Goal: Transaction & Acquisition: Purchase product/service

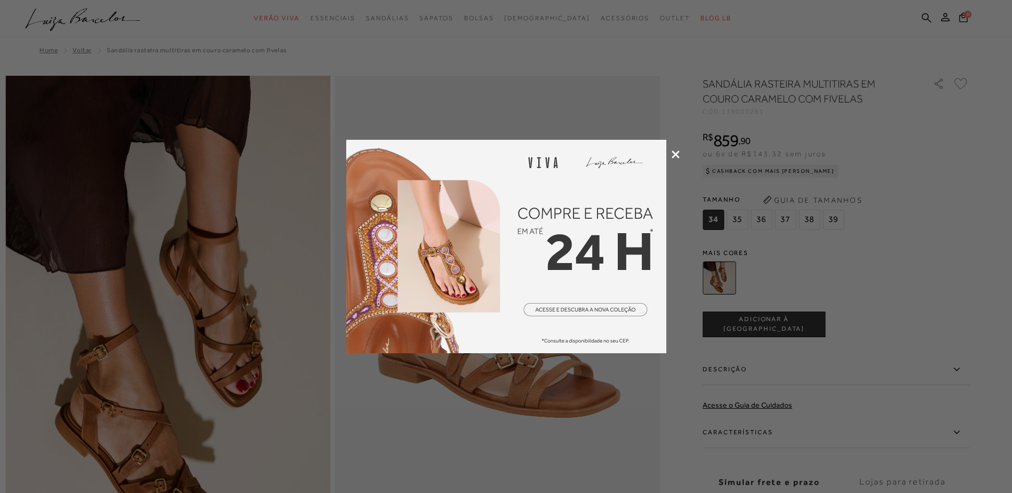
click at [680, 156] on div at bounding box center [506, 246] width 1012 height 493
click at [678, 154] on icon at bounding box center [676, 155] width 8 height 8
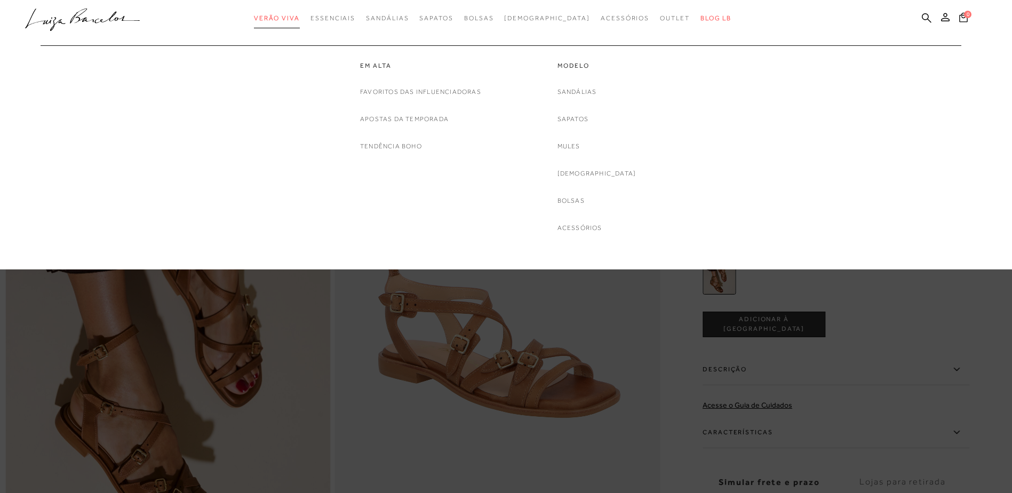
click at [300, 21] on span "Verão Viva" at bounding box center [277, 17] width 46 height 7
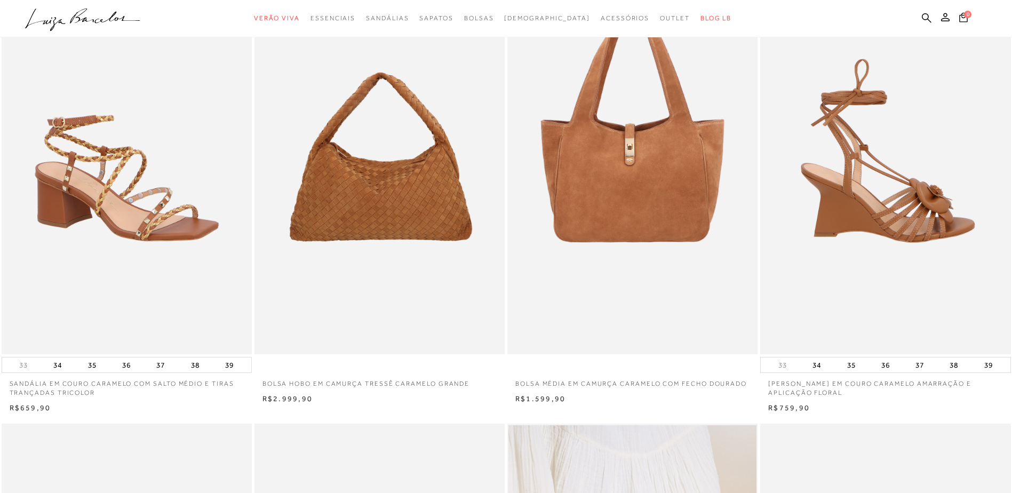
scroll to position [107, 0]
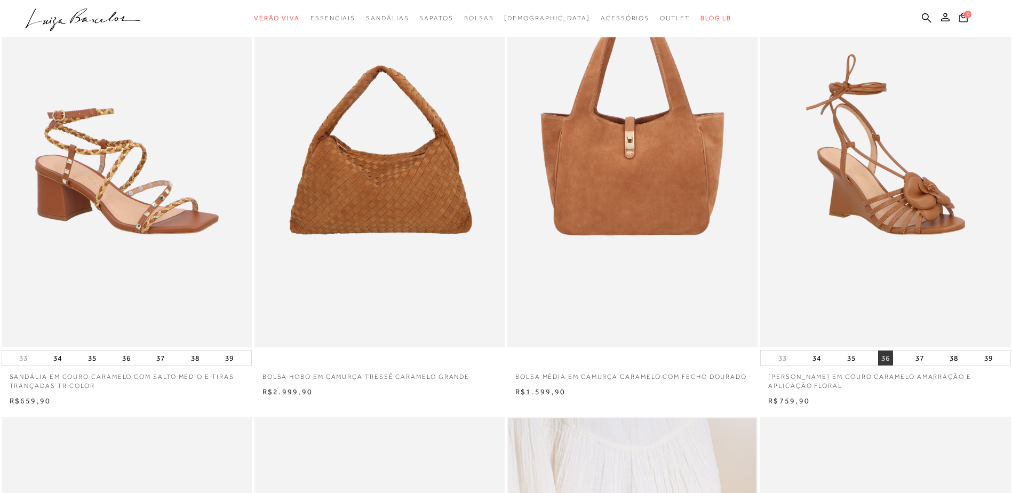
click at [889, 358] on button "36" at bounding box center [885, 358] width 15 height 15
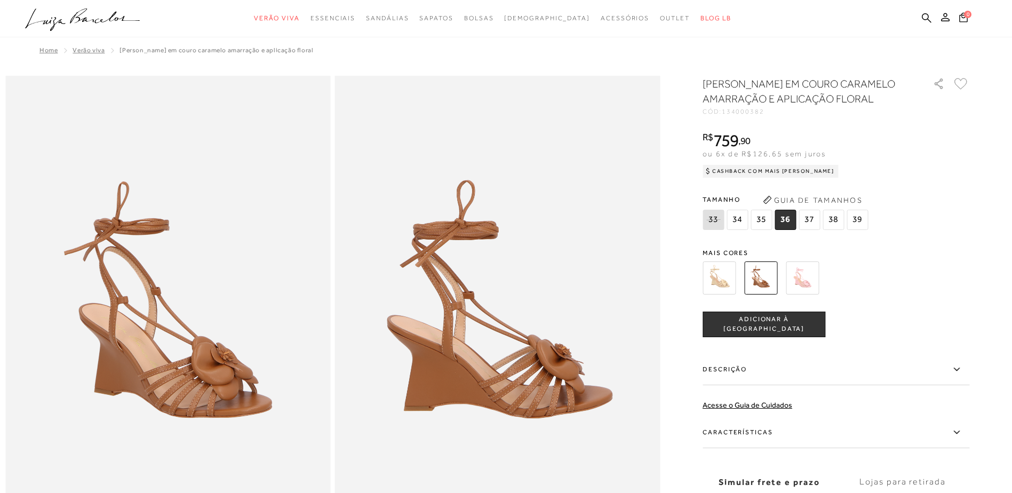
click at [789, 334] on span "ADICIONAR À [GEOGRAPHIC_DATA]" at bounding box center [764, 324] width 122 height 19
click at [719, 295] on img at bounding box center [719, 278] width 33 height 33
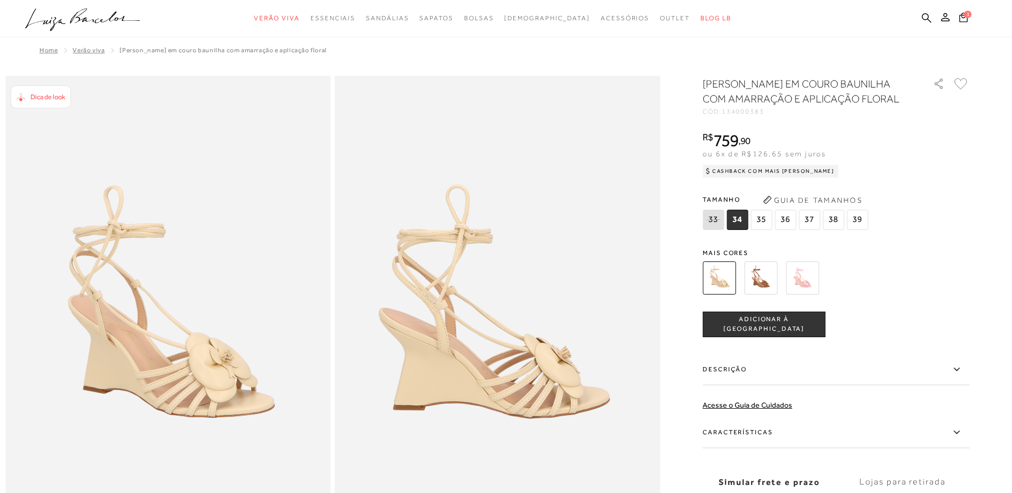
click at [814, 295] on img at bounding box center [802, 278] width 33 height 33
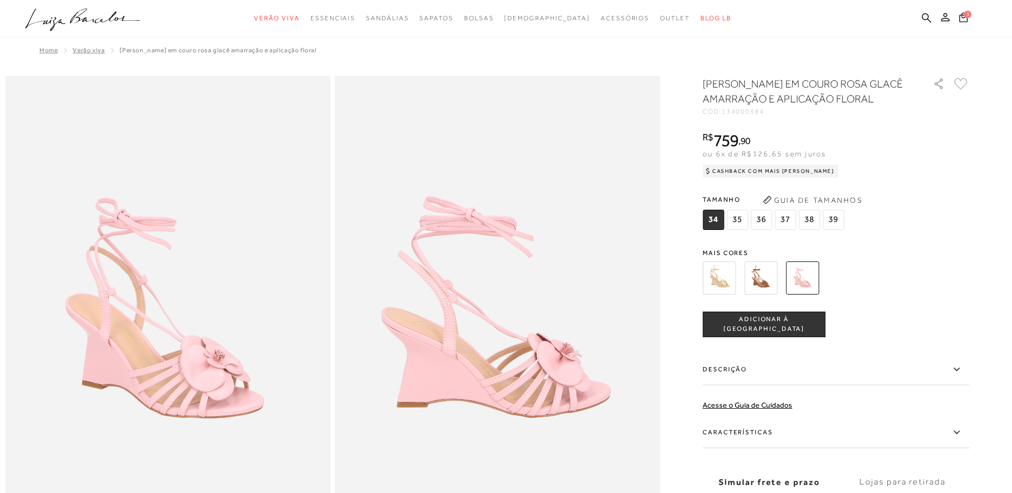
click at [732, 284] on img at bounding box center [719, 278] width 33 height 33
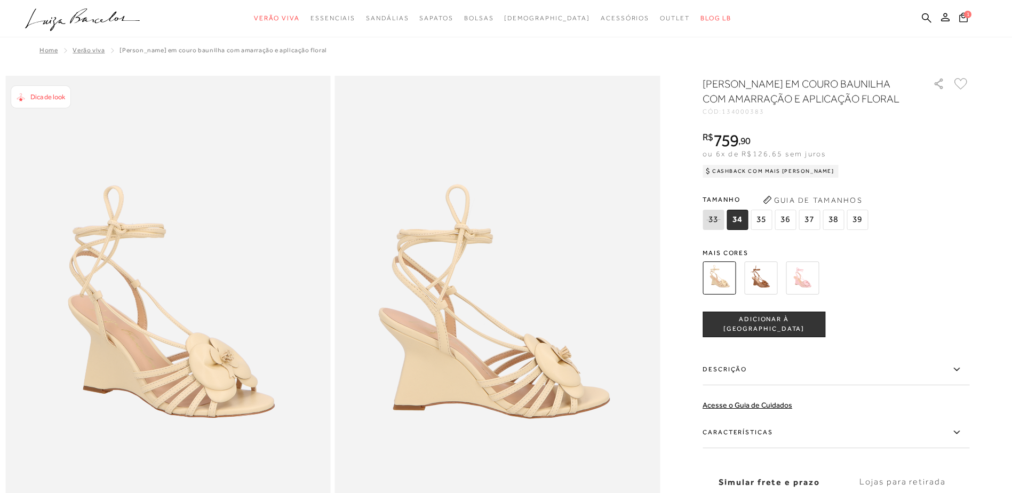
click at [791, 230] on span "36" at bounding box center [785, 220] width 21 height 20
click at [759, 334] on span "ADICIONAR À [GEOGRAPHIC_DATA]" at bounding box center [764, 324] width 122 height 19
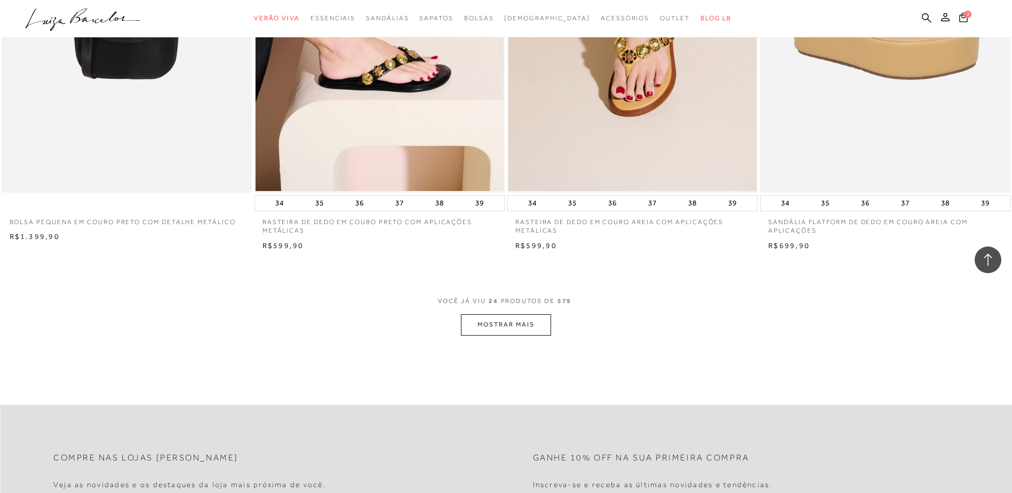
scroll to position [2508, 0]
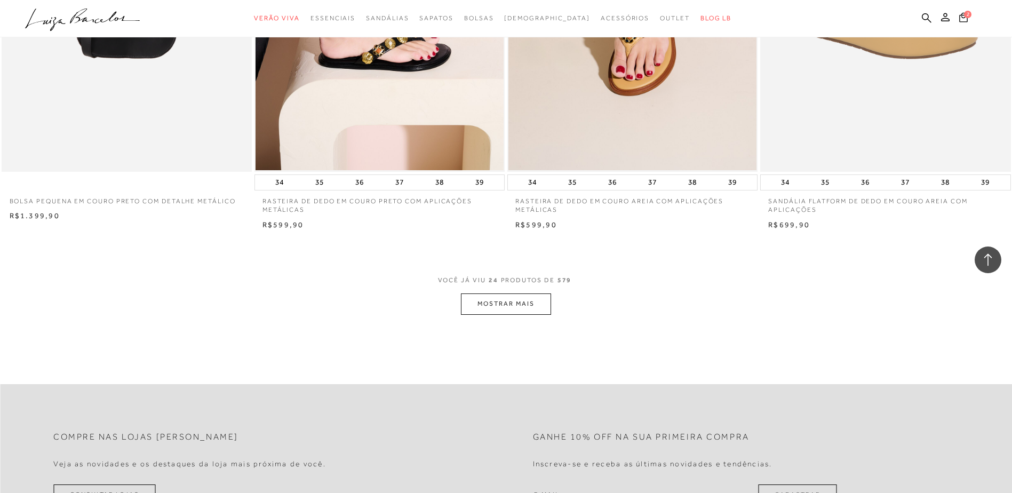
click at [511, 308] on button "MOSTRAR MAIS" at bounding box center [506, 304] width 90 height 21
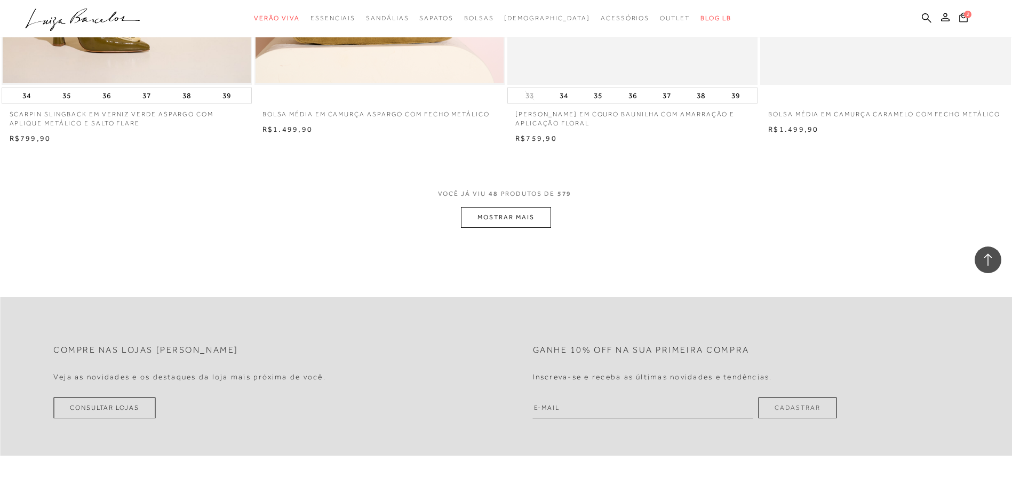
scroll to position [5284, 0]
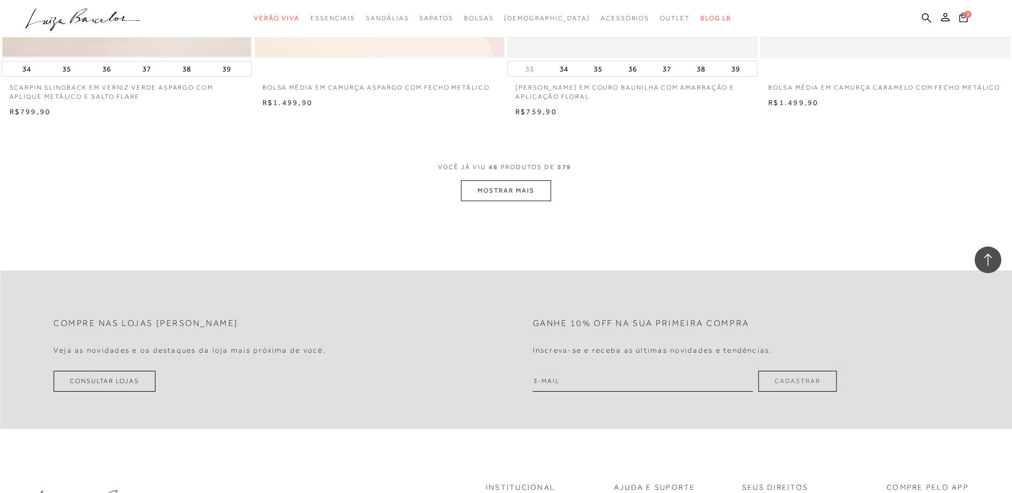
click at [524, 191] on button "MOSTRAR MAIS" at bounding box center [506, 190] width 90 height 21
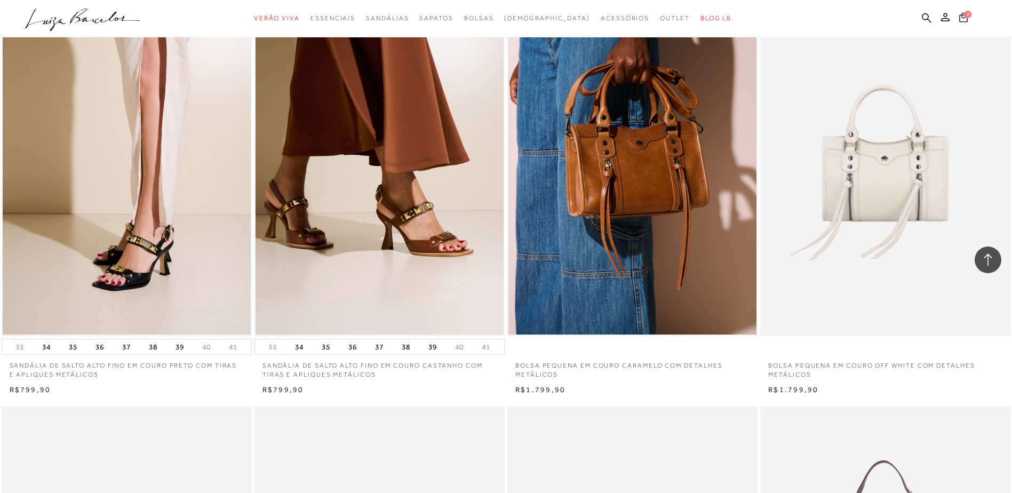
scroll to position [7258, 0]
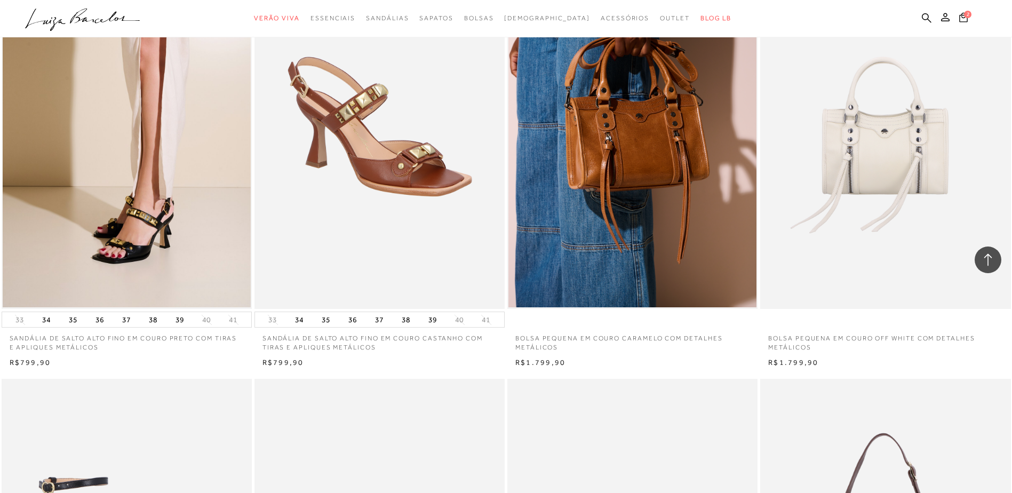
click at [427, 233] on img at bounding box center [380, 122] width 249 height 376
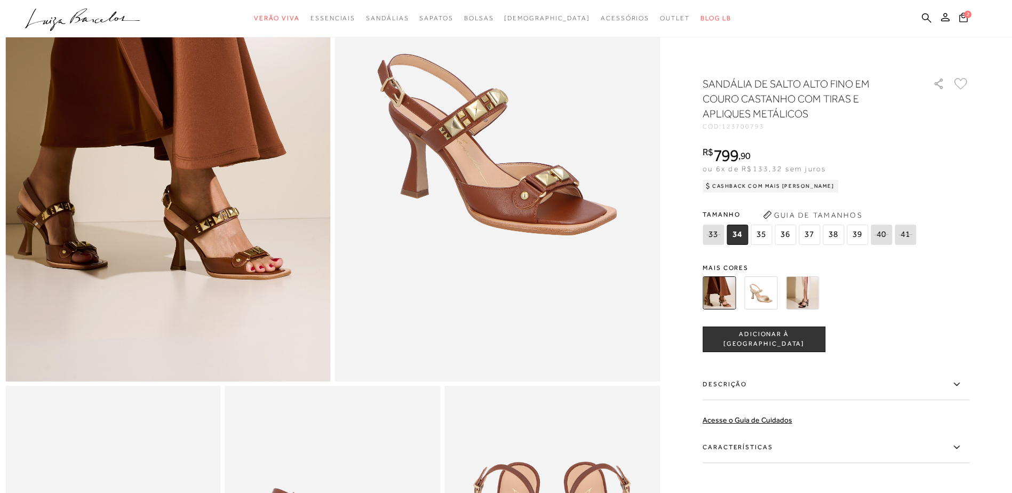
scroll to position [213, 0]
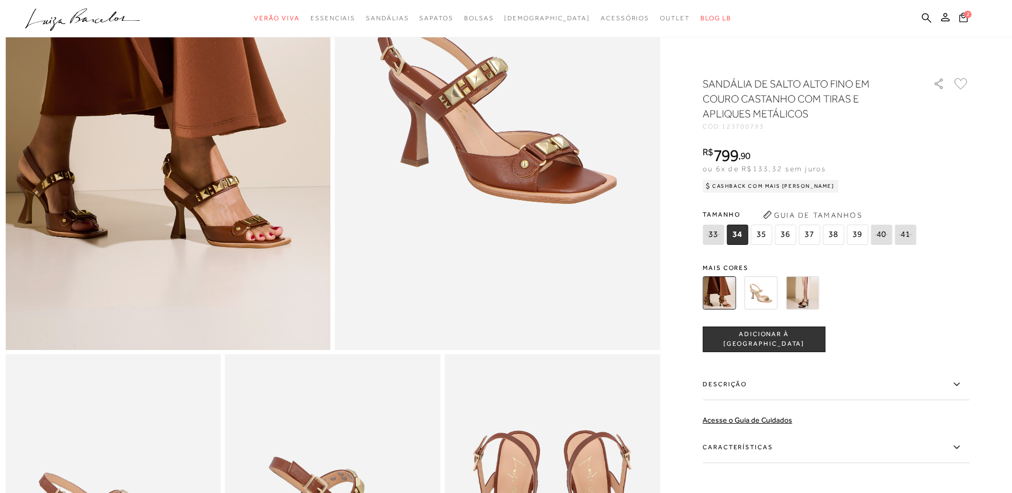
click at [788, 457] on label "Características" at bounding box center [836, 447] width 267 height 31
click at [0, 0] on input "Características" at bounding box center [0, 0] width 0 height 0
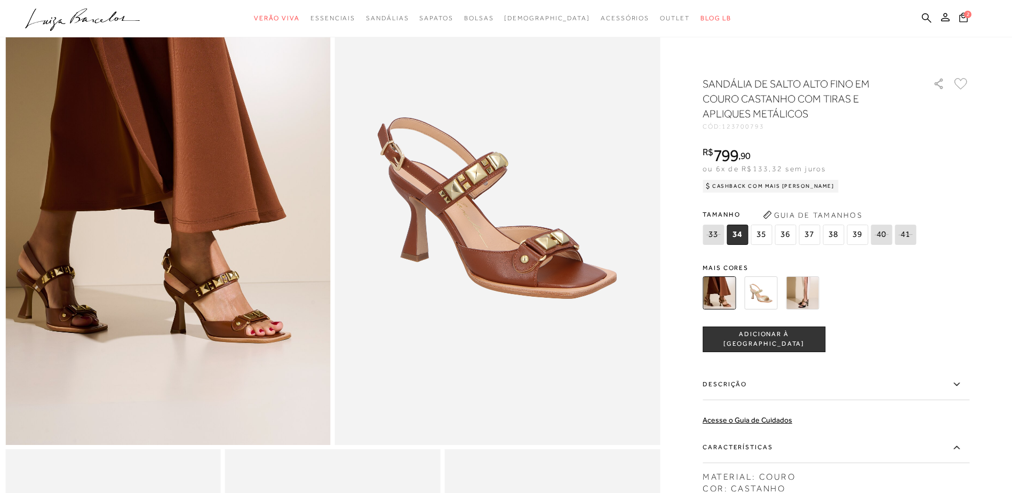
scroll to position [107, 0]
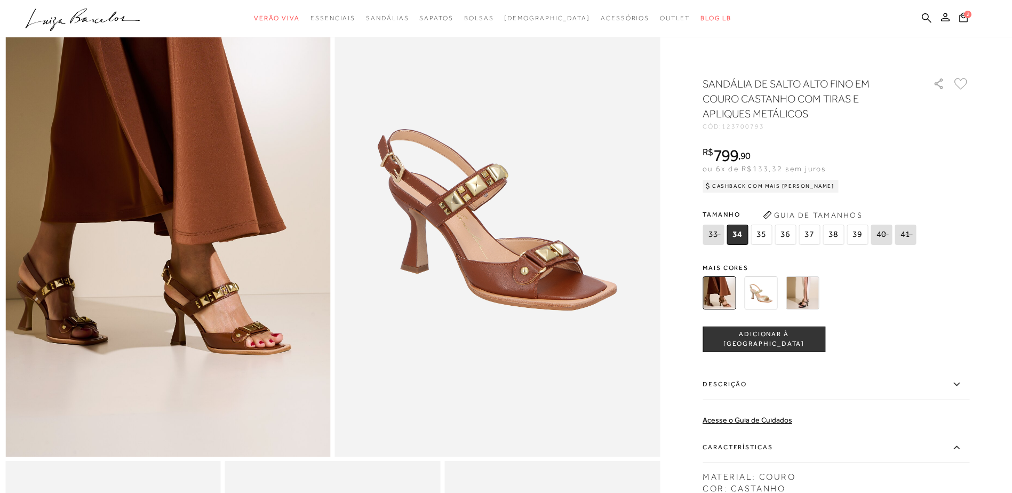
click at [792, 239] on span "36" at bounding box center [785, 235] width 21 height 20
click at [763, 337] on span "ADICIONAR À [GEOGRAPHIC_DATA]" at bounding box center [764, 339] width 122 height 19
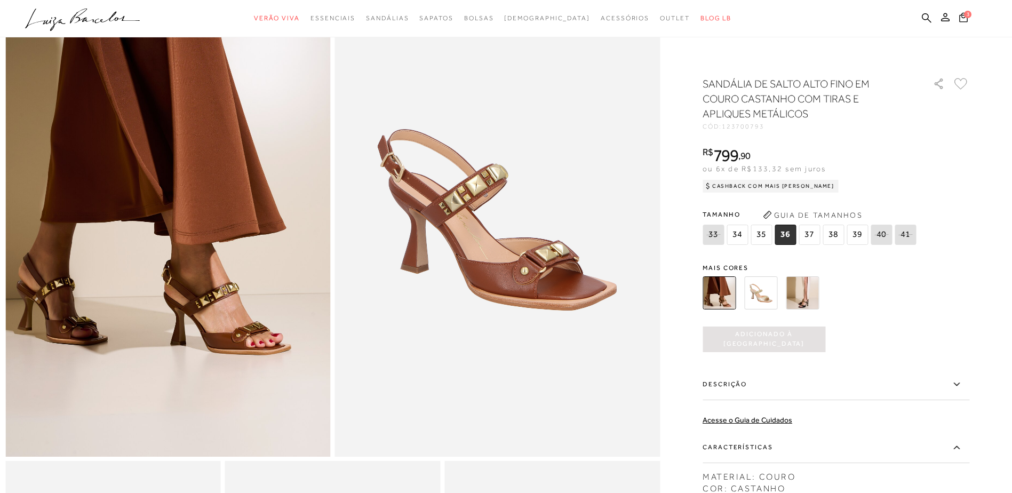
scroll to position [0, 0]
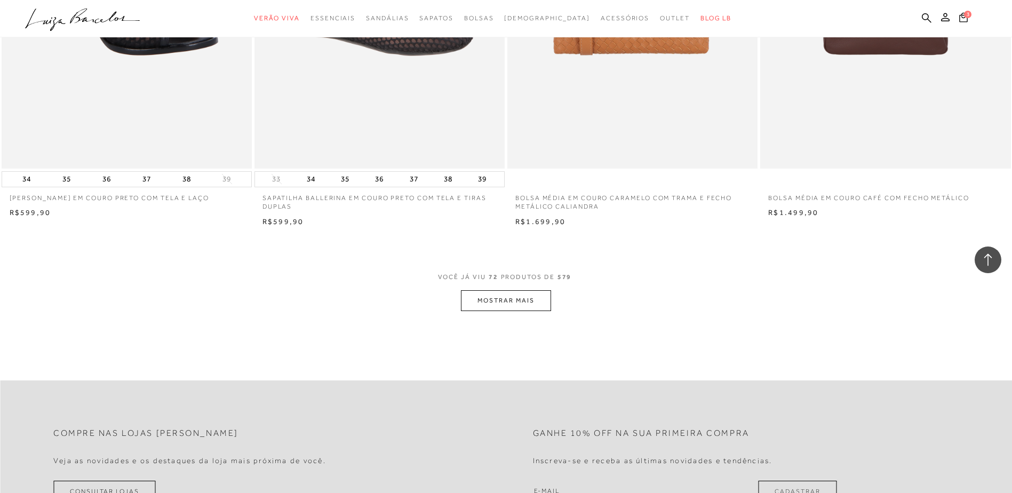
scroll to position [7845, 0]
click at [501, 302] on button "MOSTRAR MAIS" at bounding box center [506, 299] width 90 height 21
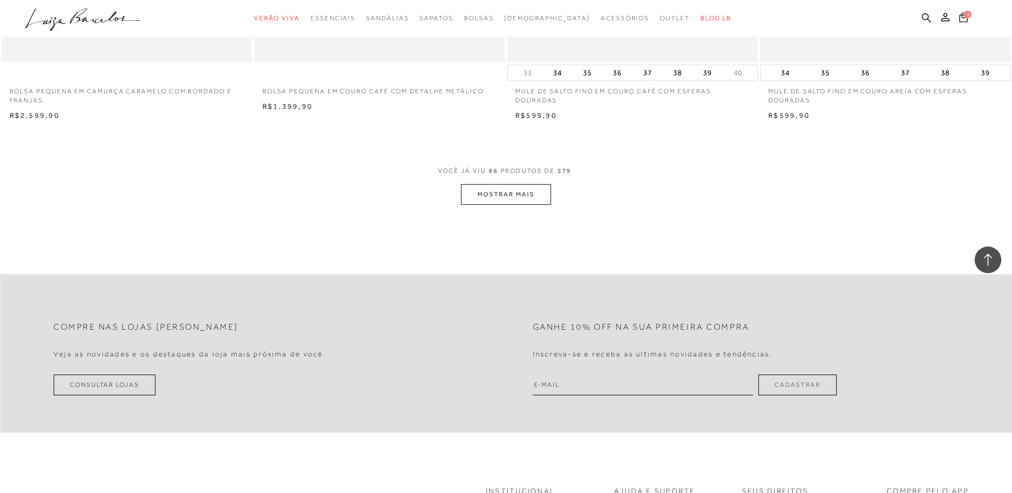
scroll to position [10621, 0]
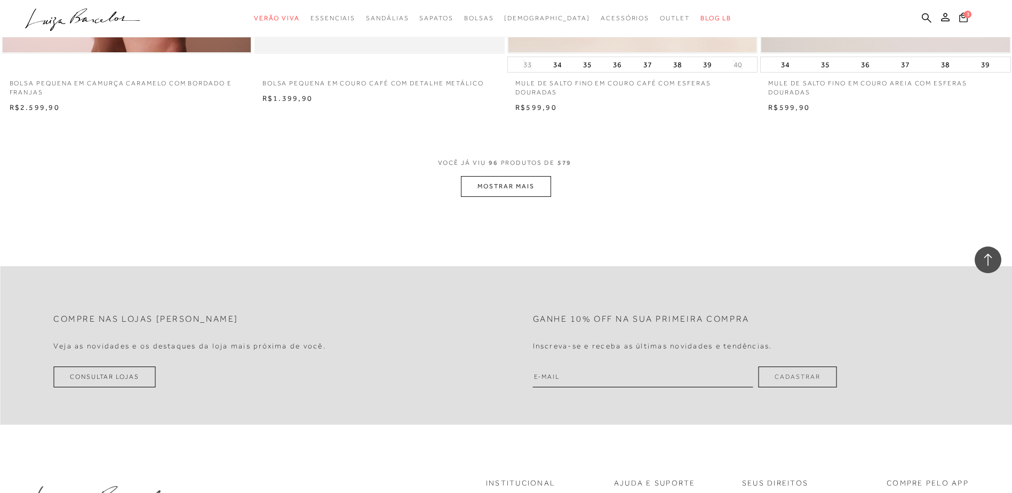
click at [538, 184] on button "MOSTRAR MAIS" at bounding box center [506, 186] width 90 height 21
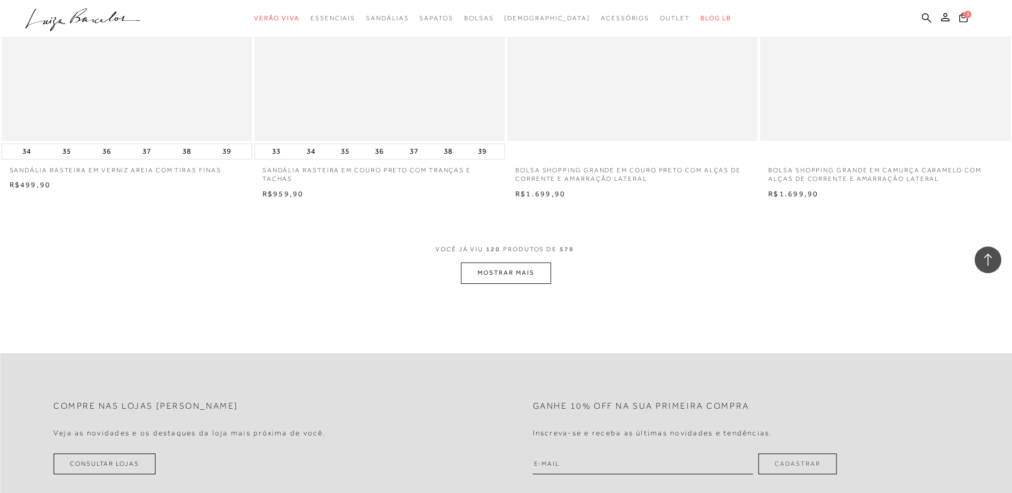
scroll to position [13236, 0]
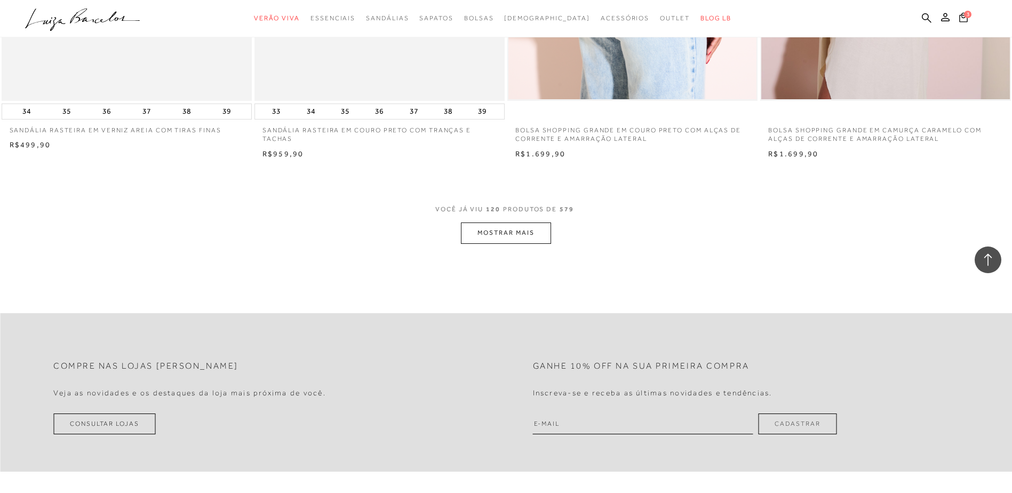
click at [544, 239] on button "MOSTRAR MAIS" at bounding box center [506, 233] width 90 height 21
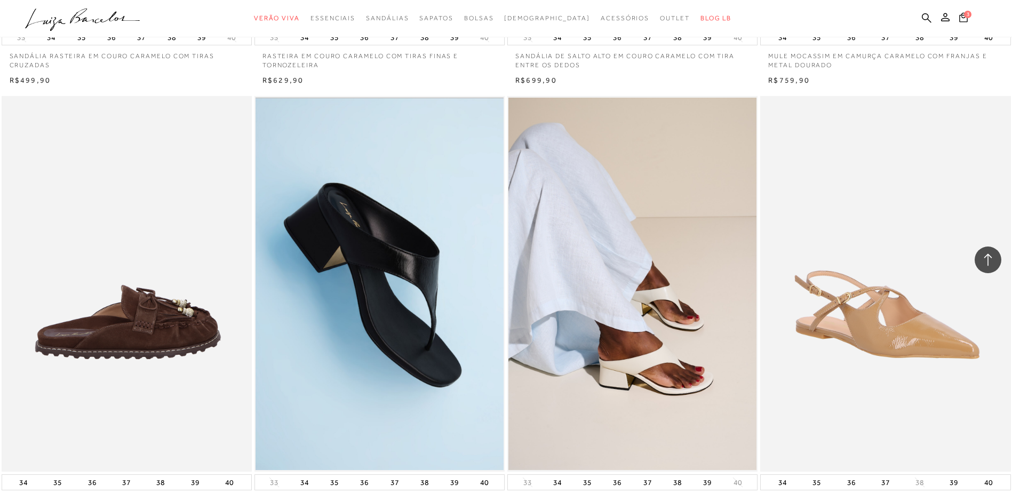
scroll to position [15691, 0]
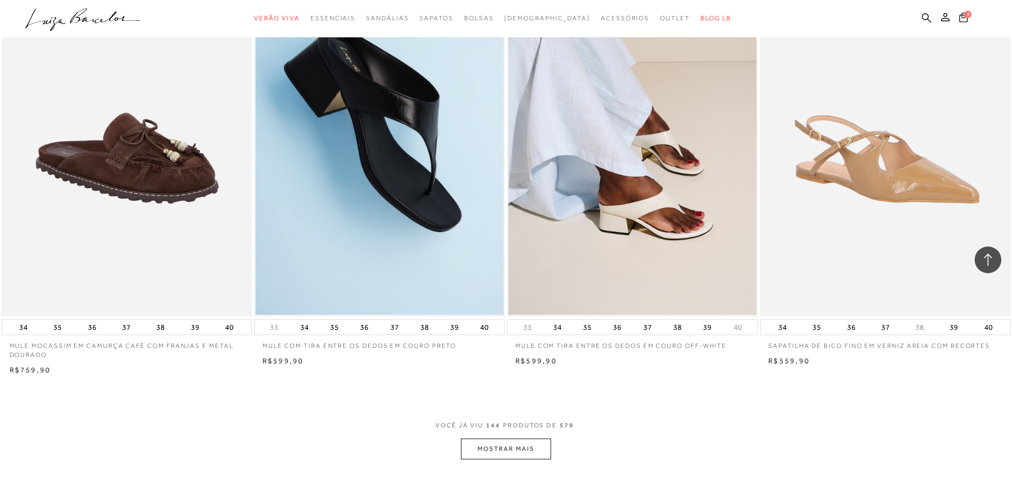
click at [522, 452] on button "MOSTRAR MAIS" at bounding box center [506, 449] width 90 height 21
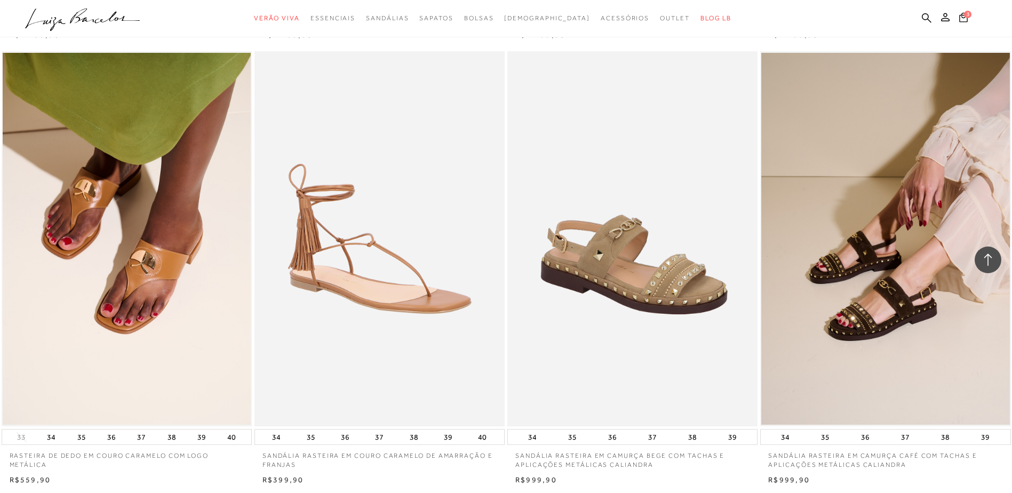
scroll to position [18466, 0]
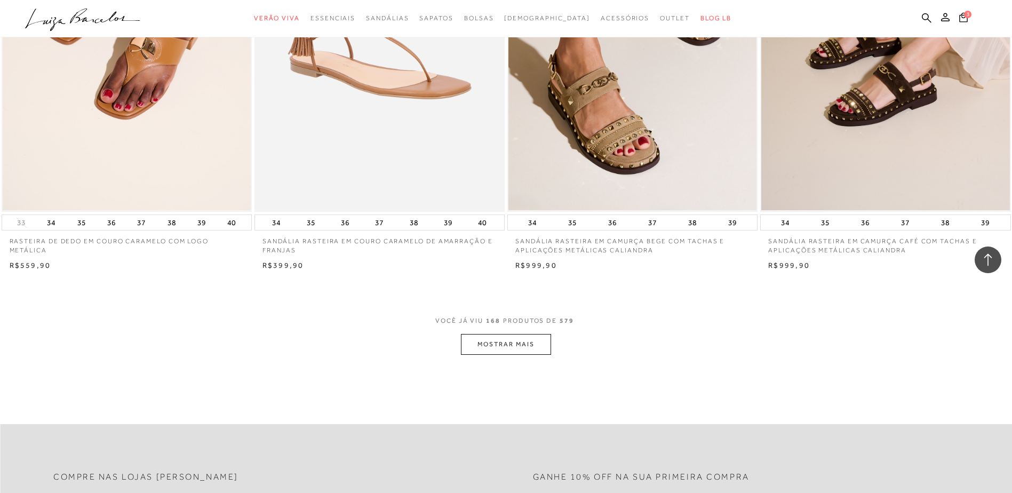
click at [533, 344] on button "MOSTRAR MAIS" at bounding box center [506, 344] width 90 height 21
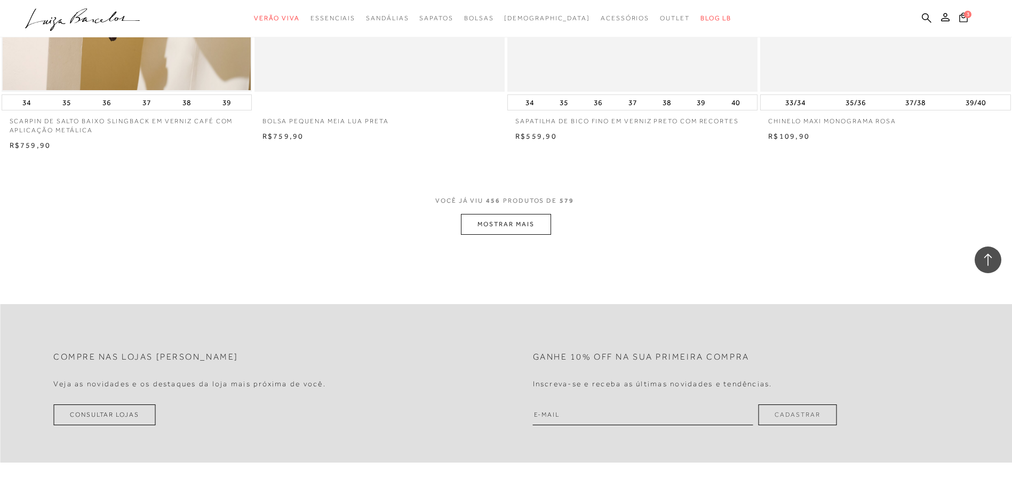
scroll to position [50574, 0]
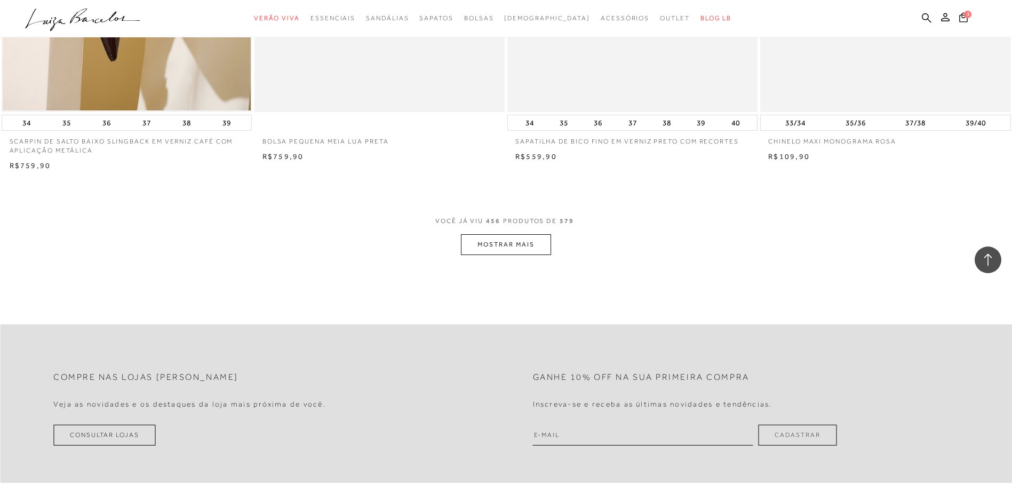
click at [527, 254] on button "MOSTRAR MAIS" at bounding box center [506, 244] width 90 height 21
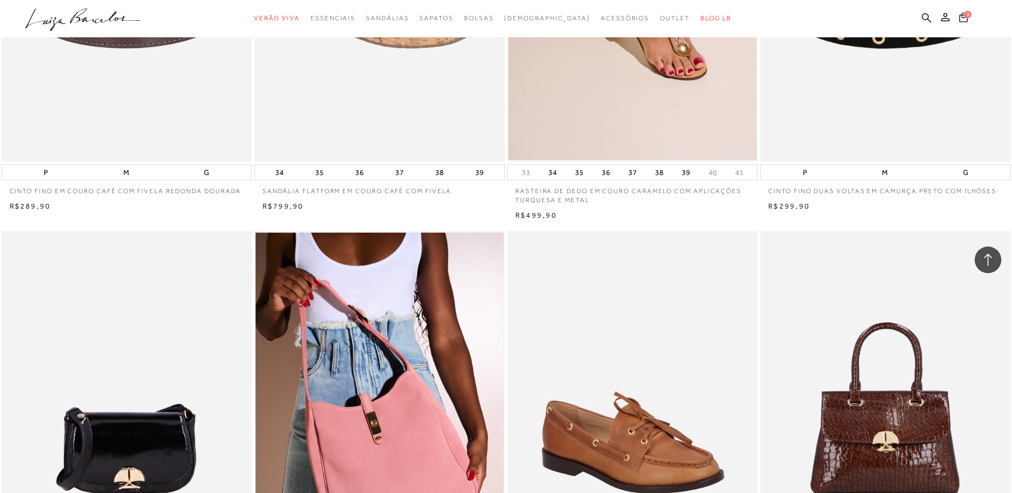
scroll to position [53029, 0]
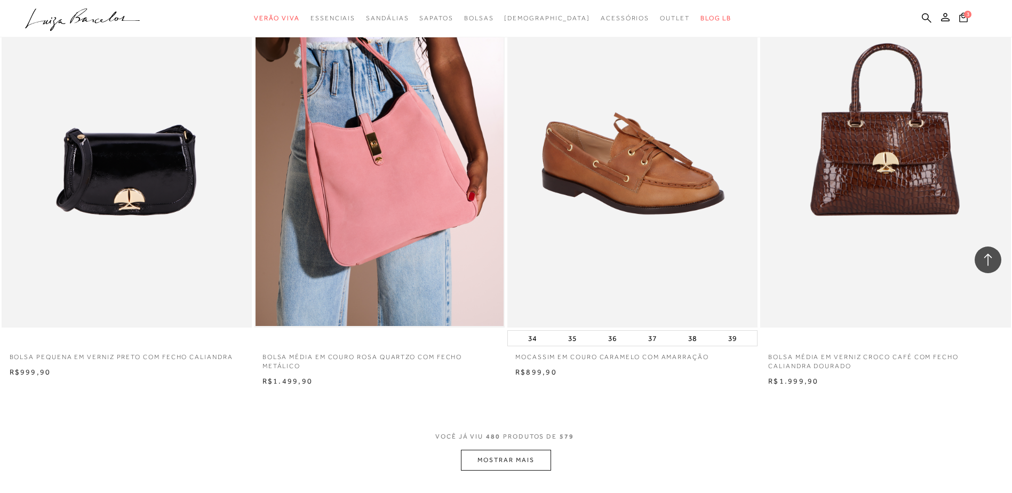
click at [524, 465] on button "MOSTRAR MAIS" at bounding box center [506, 460] width 90 height 21
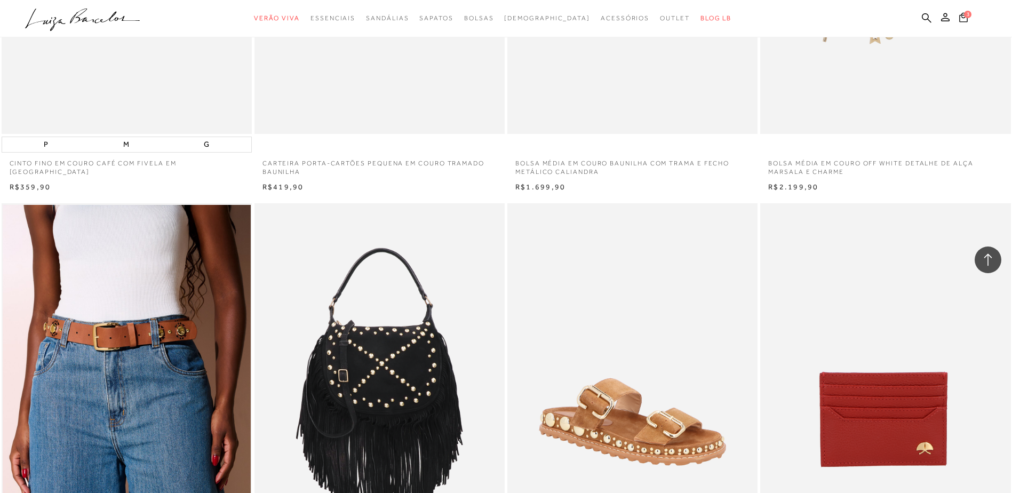
scroll to position [55708, 0]
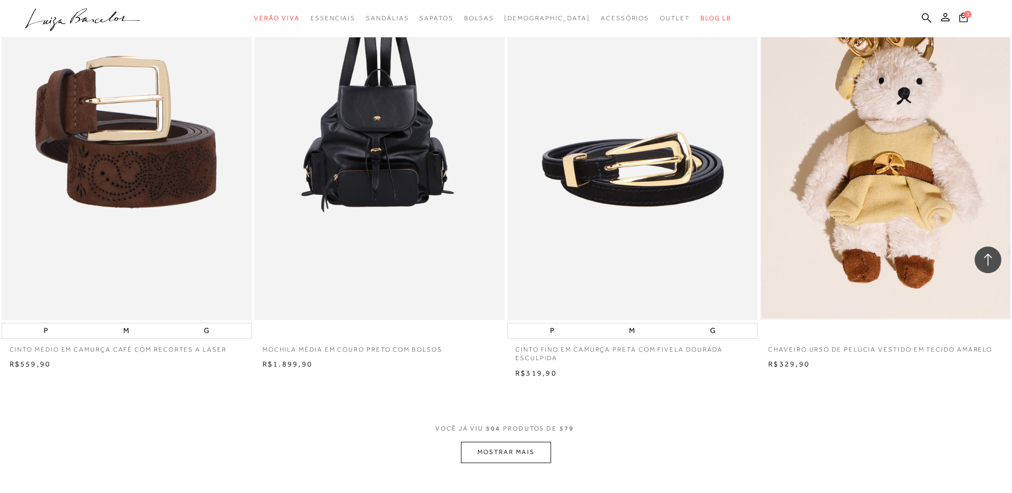
click at [525, 463] on button "MOSTRAR MAIS" at bounding box center [506, 452] width 90 height 21
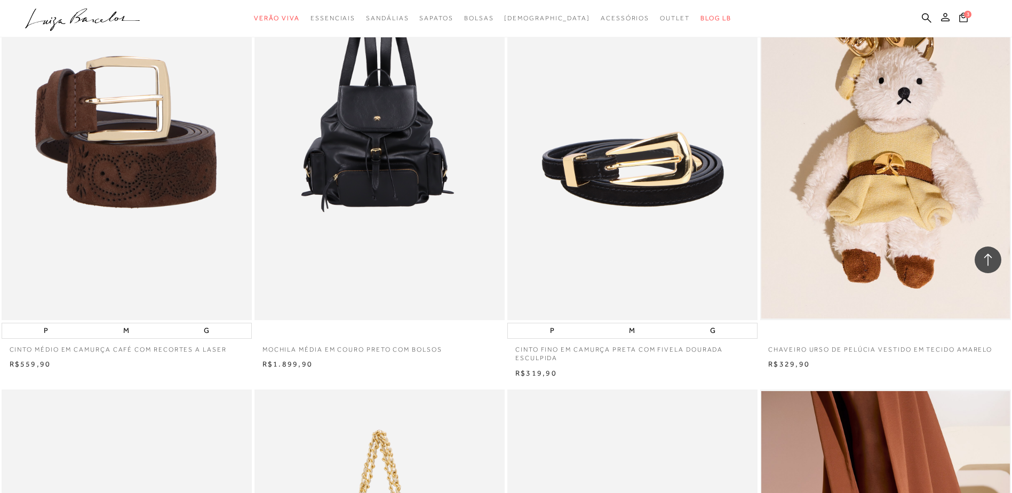
click at [946, 17] on icon at bounding box center [945, 17] width 9 height 9
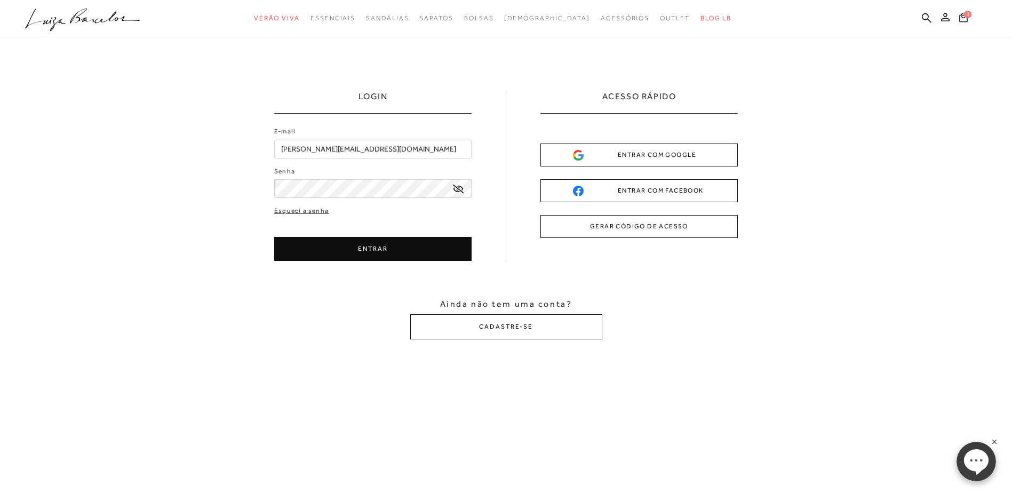
click at [424, 251] on button "ENTRAR" at bounding box center [372, 249] width 197 height 24
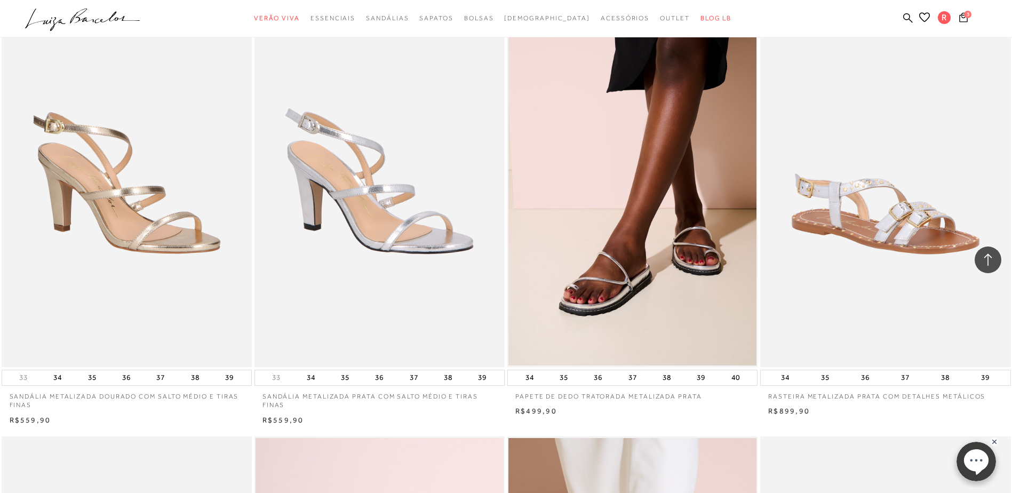
scroll to position [1601, 0]
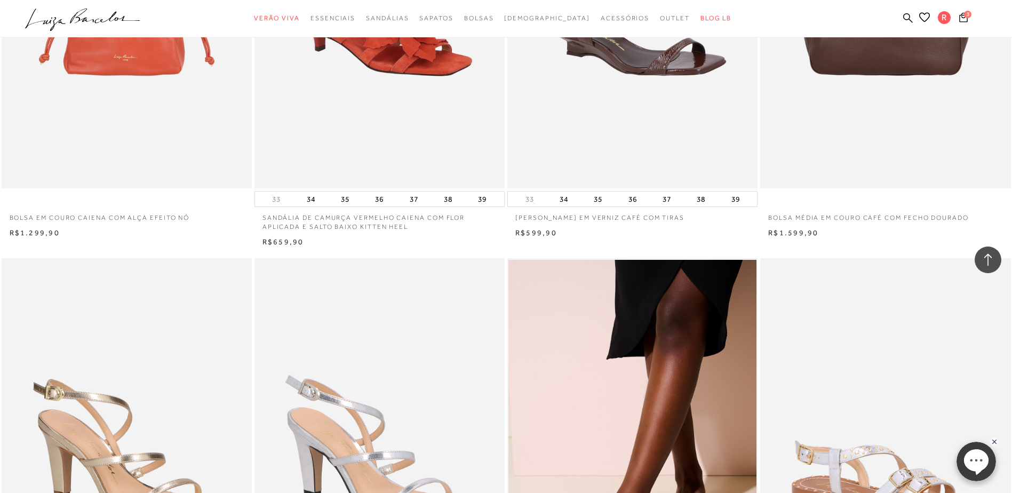
click at [386, 130] on img at bounding box center [380, 1] width 249 height 376
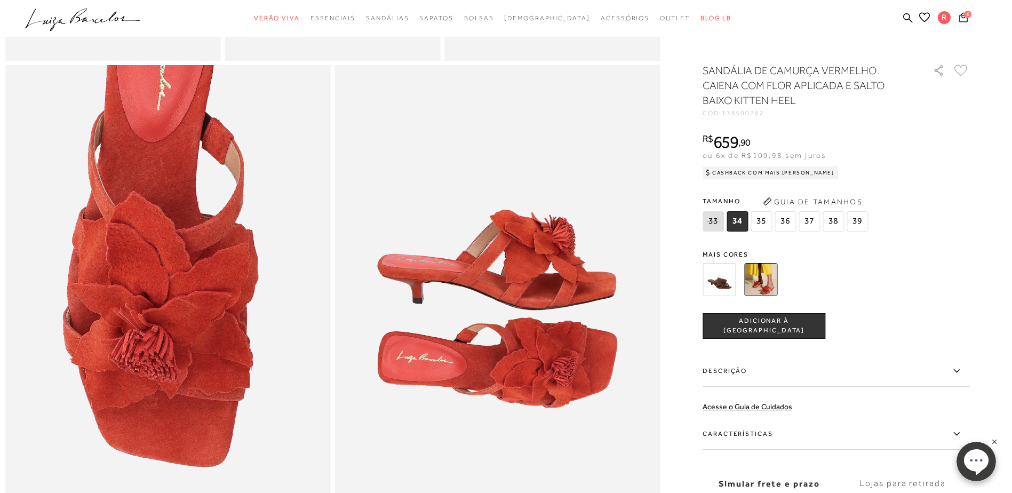
scroll to position [798, 0]
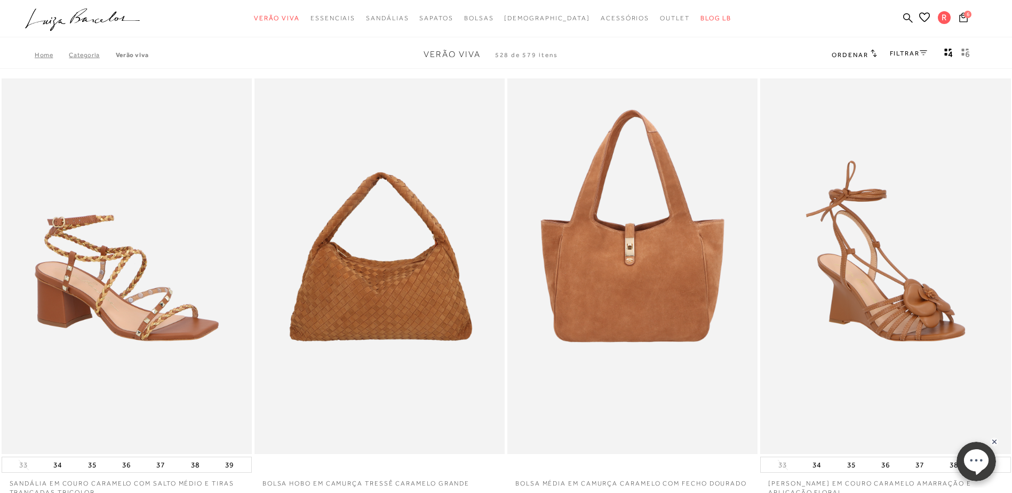
click at [917, 49] on div "FILTRAR" at bounding box center [908, 54] width 37 height 14
click at [913, 54] on link "FILTRAR" at bounding box center [908, 53] width 37 height 7
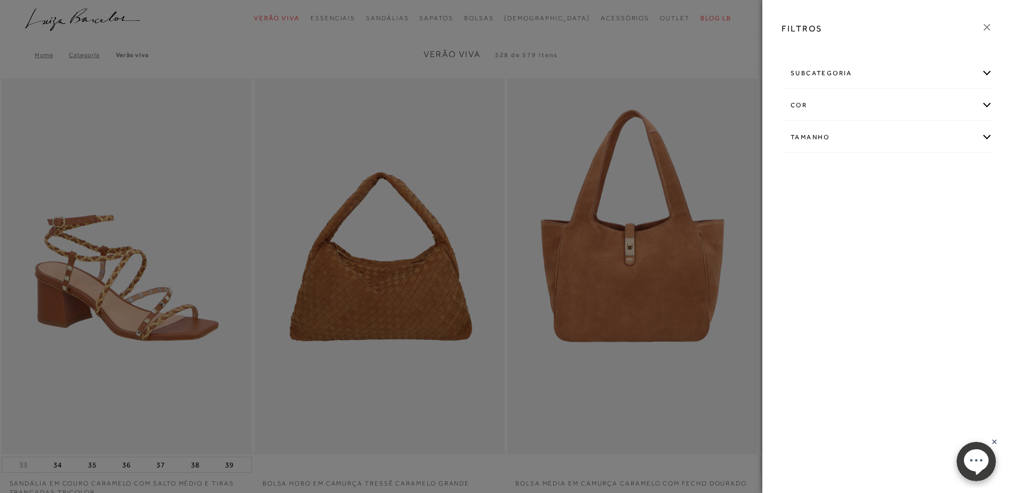
click at [882, 113] on div "cor" at bounding box center [887, 105] width 210 height 28
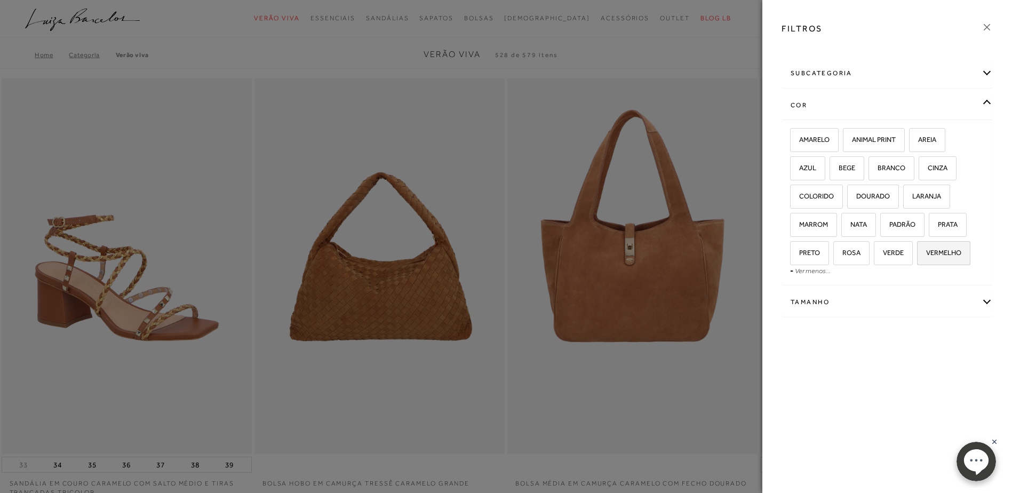
click at [937, 255] on span "VERMELHO" at bounding box center [939, 253] width 43 height 8
click at [926, 255] on input "VERMELHO" at bounding box center [921, 254] width 11 height 11
checkbox input "true"
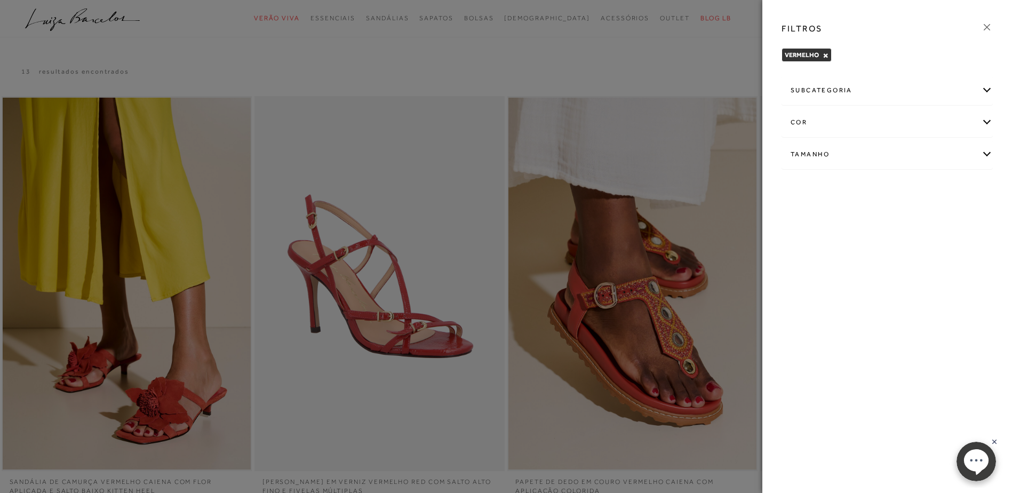
click at [729, 45] on div at bounding box center [506, 246] width 1012 height 493
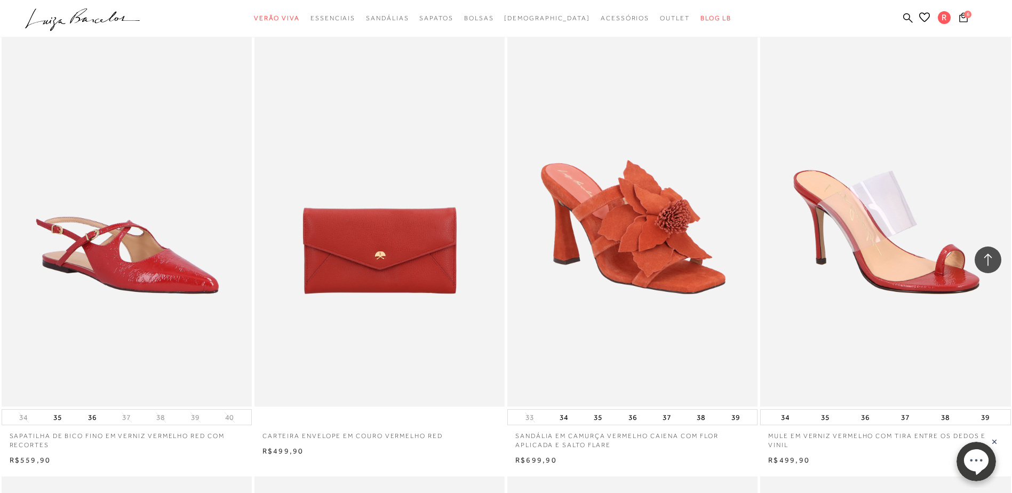
scroll to position [534, 0]
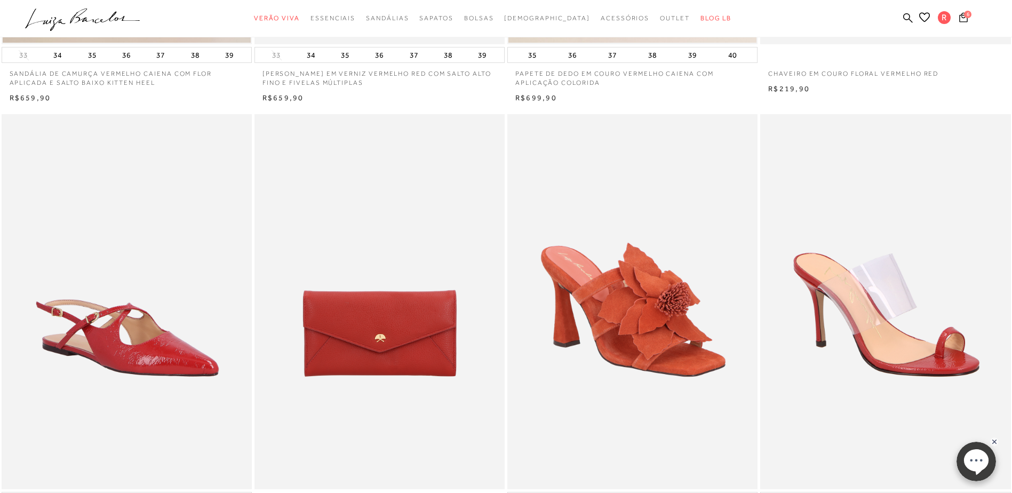
click at [583, 314] on img at bounding box center [633, 302] width 248 height 373
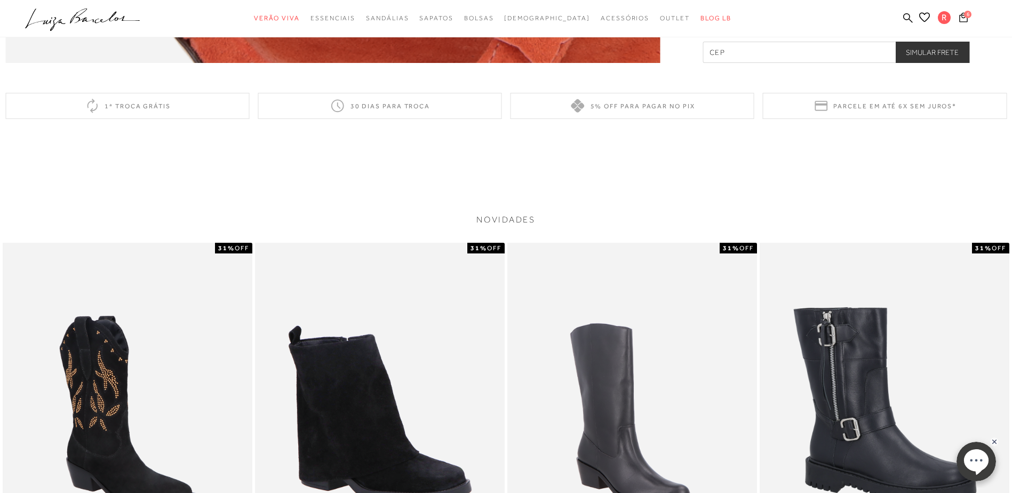
scroll to position [1548, 0]
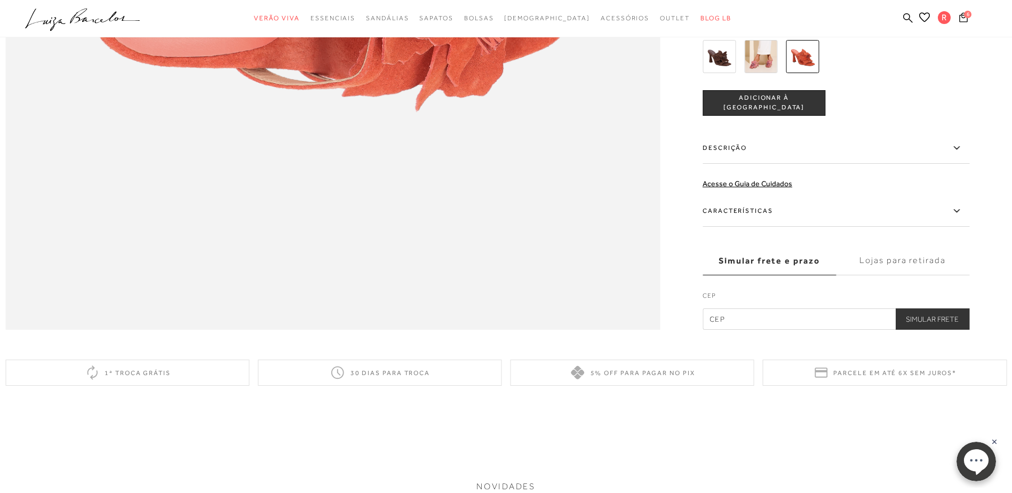
click at [764, 73] on img at bounding box center [761, 56] width 33 height 33
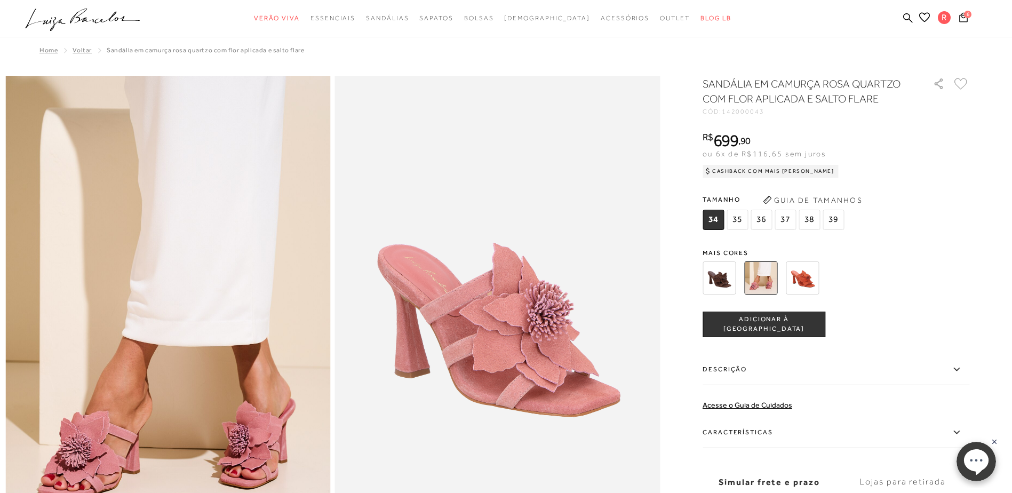
click at [972, 18] on div "6" at bounding box center [984, 19] width 56 height 14
click at [967, 18] on icon at bounding box center [964, 17] width 9 height 10
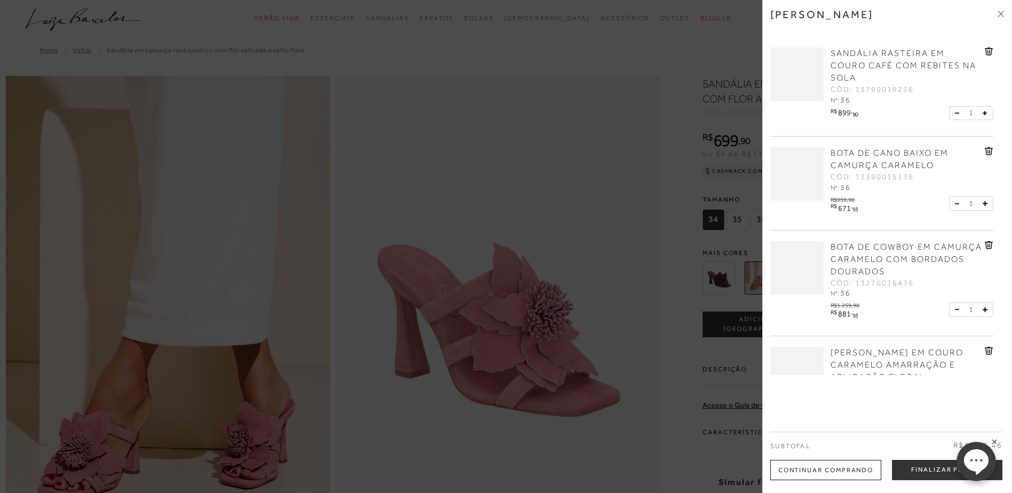
scroll to position [160, 0]
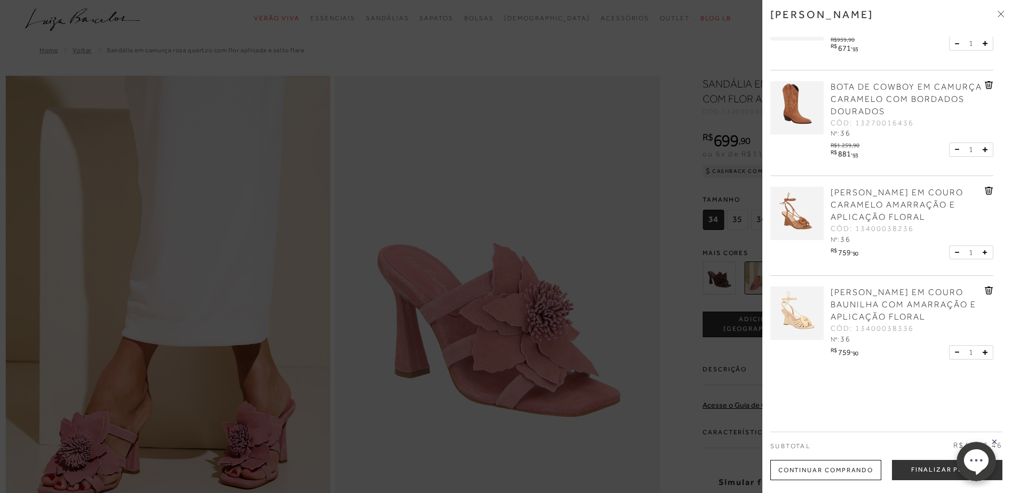
click at [983, 84] on div "BOTA DE COWBOY EM CAMURÇA CARAMELO COM BORDADOS DOURADOS CÓD: 13270016436 Nº: 36" at bounding box center [906, 110] width 157 height 59
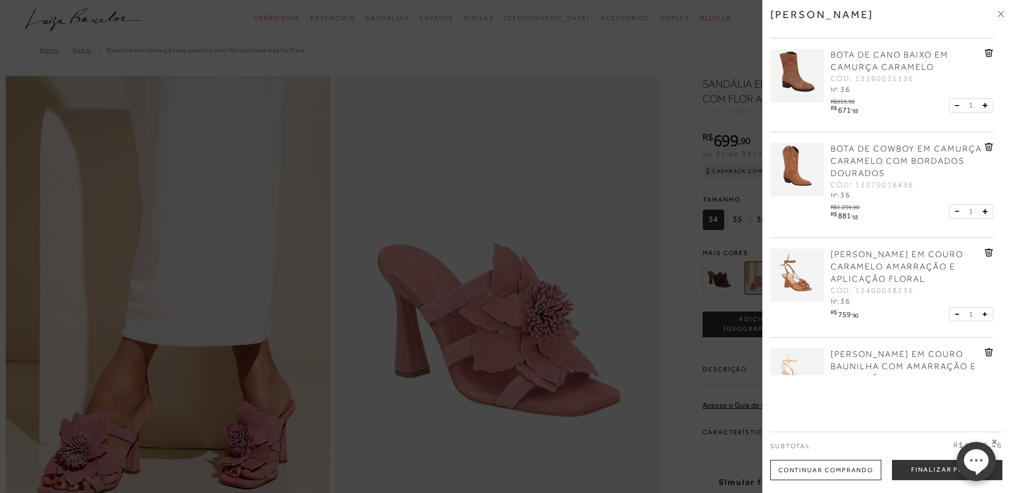
scroll to position [0, 0]
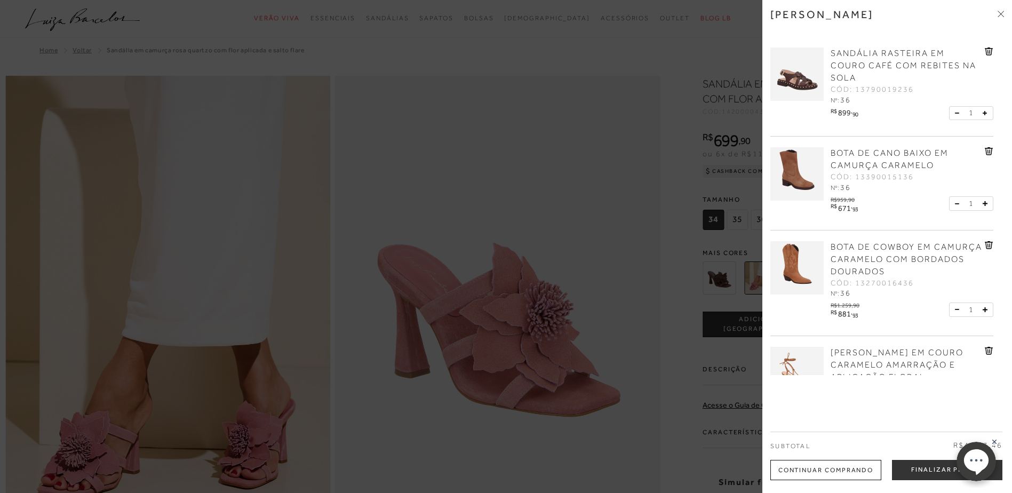
click at [991, 153] on icon at bounding box center [989, 151] width 9 height 8
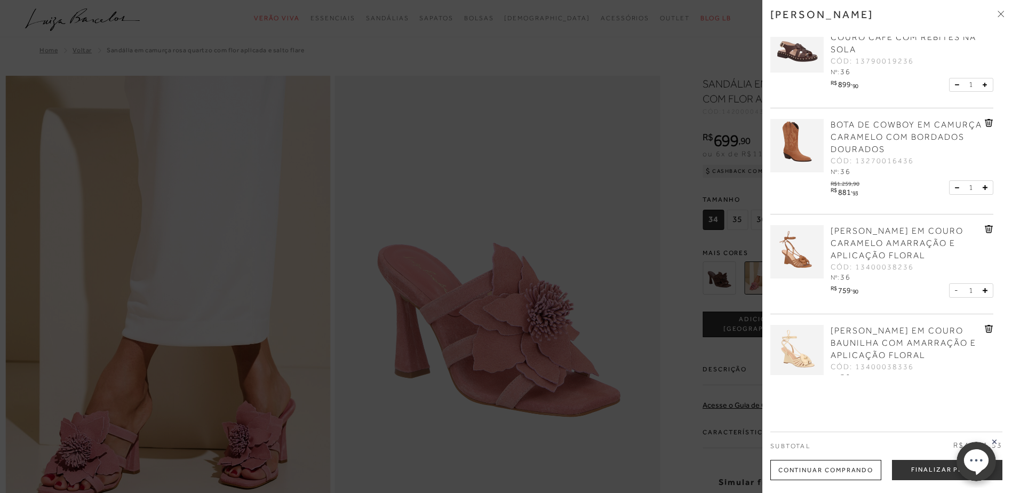
scroll to position [6, 0]
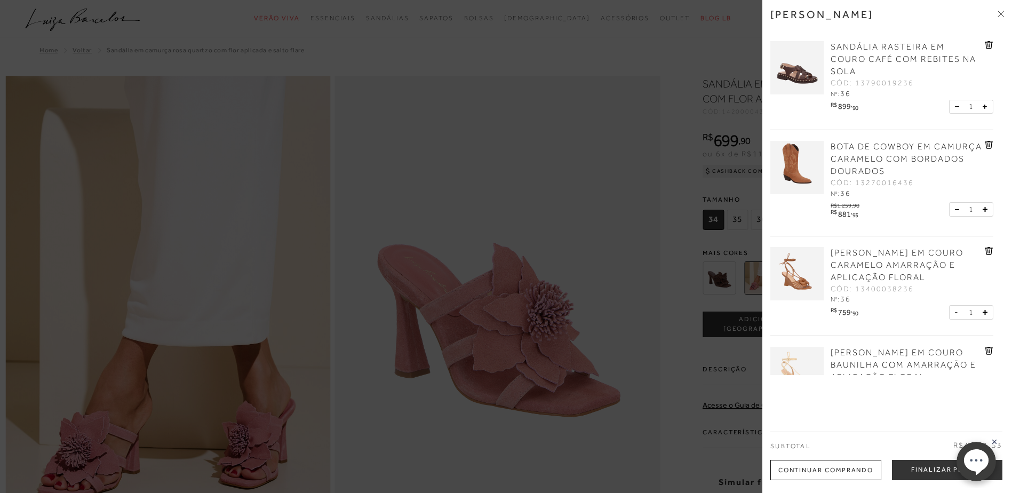
click at [988, 148] on icon at bounding box center [989, 145] width 8 height 8
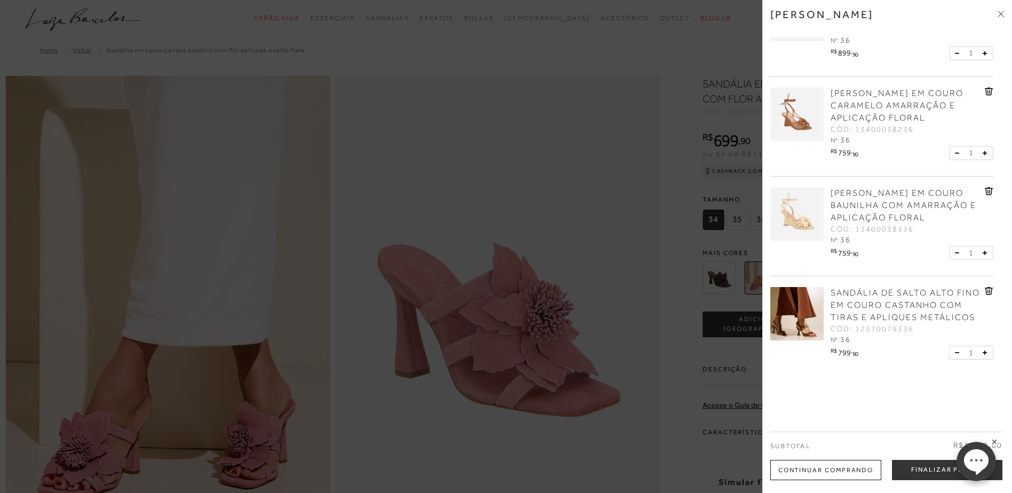
scroll to position [60, 0]
click at [909, 453] on div "Subtotal R$3.219,60" at bounding box center [887, 446] width 232 height 28
click at [699, 337] on div at bounding box center [506, 246] width 1012 height 493
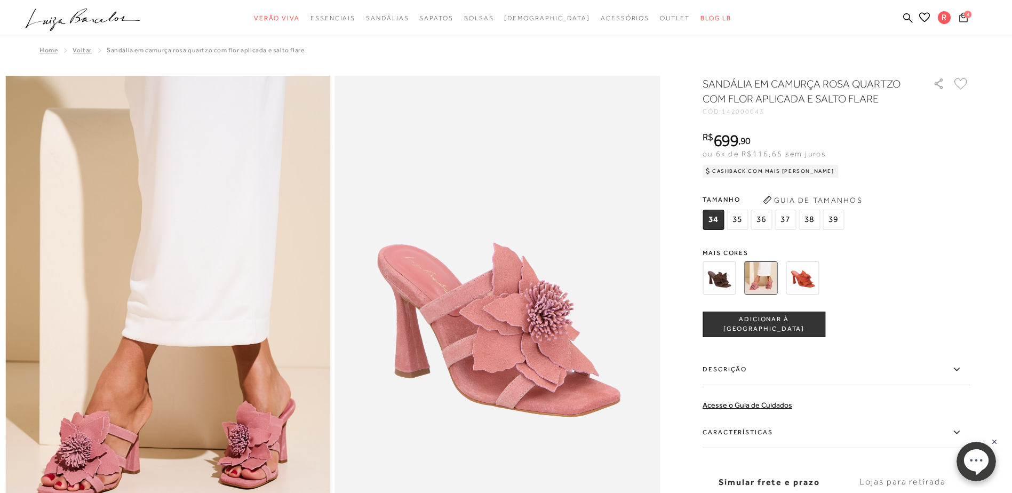
click at [964, 18] on icon at bounding box center [964, 17] width 9 height 10
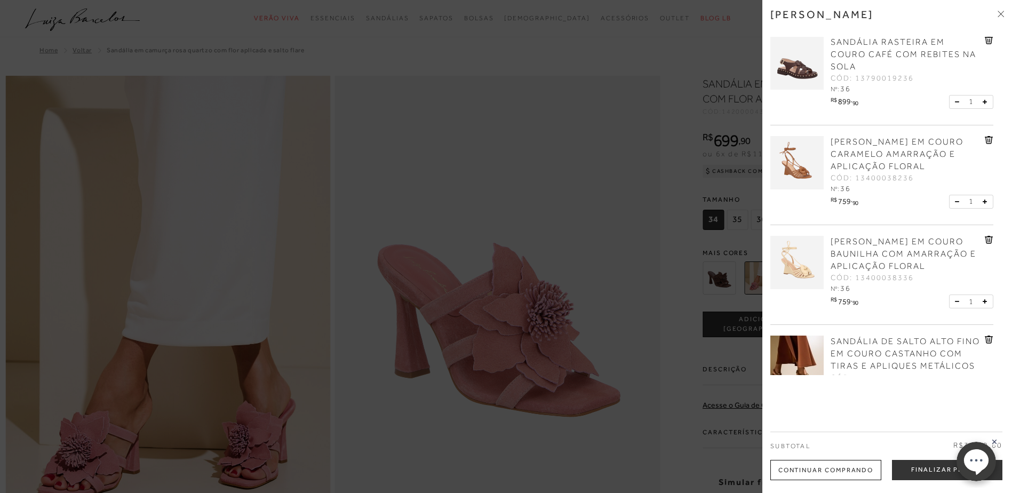
scroll to position [0, 0]
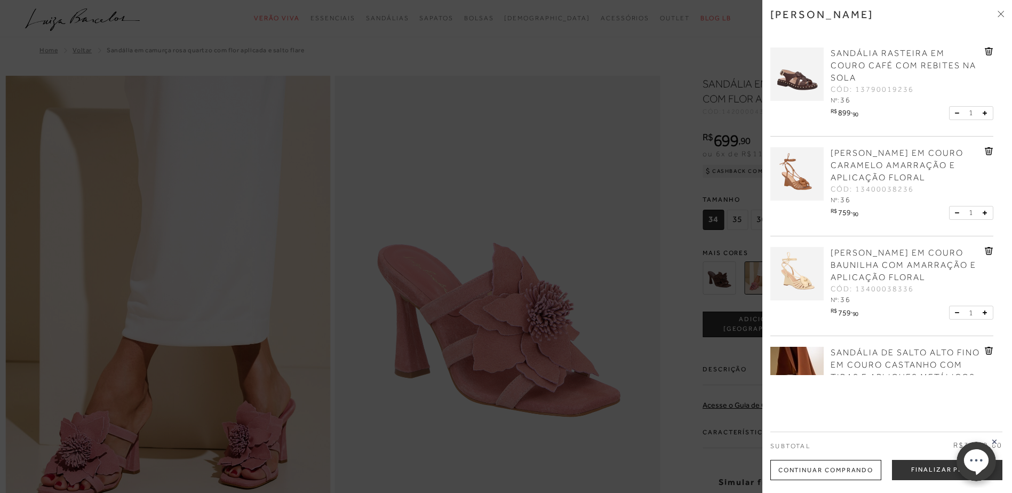
click at [697, 45] on div at bounding box center [506, 246] width 1012 height 493
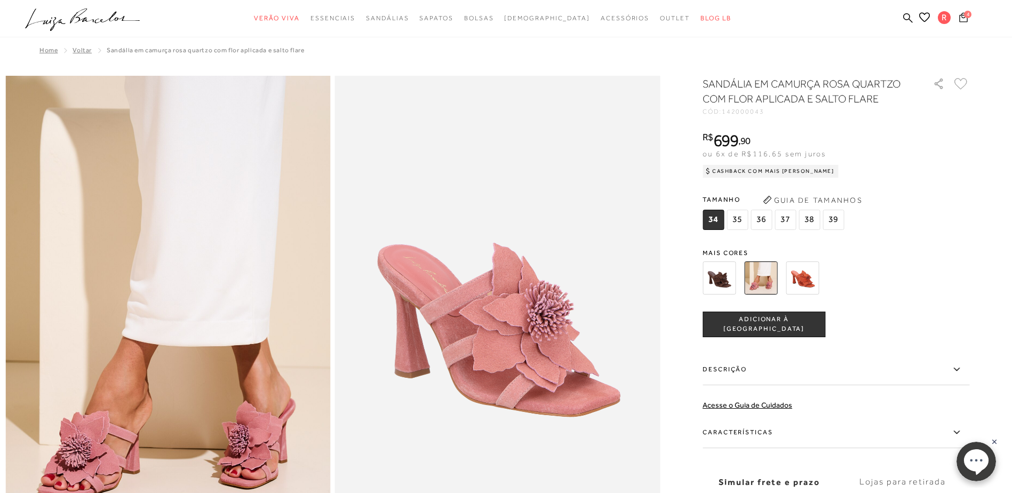
click at [966, 15] on span "4" at bounding box center [967, 14] width 7 height 7
